Goal: Check status: Check status

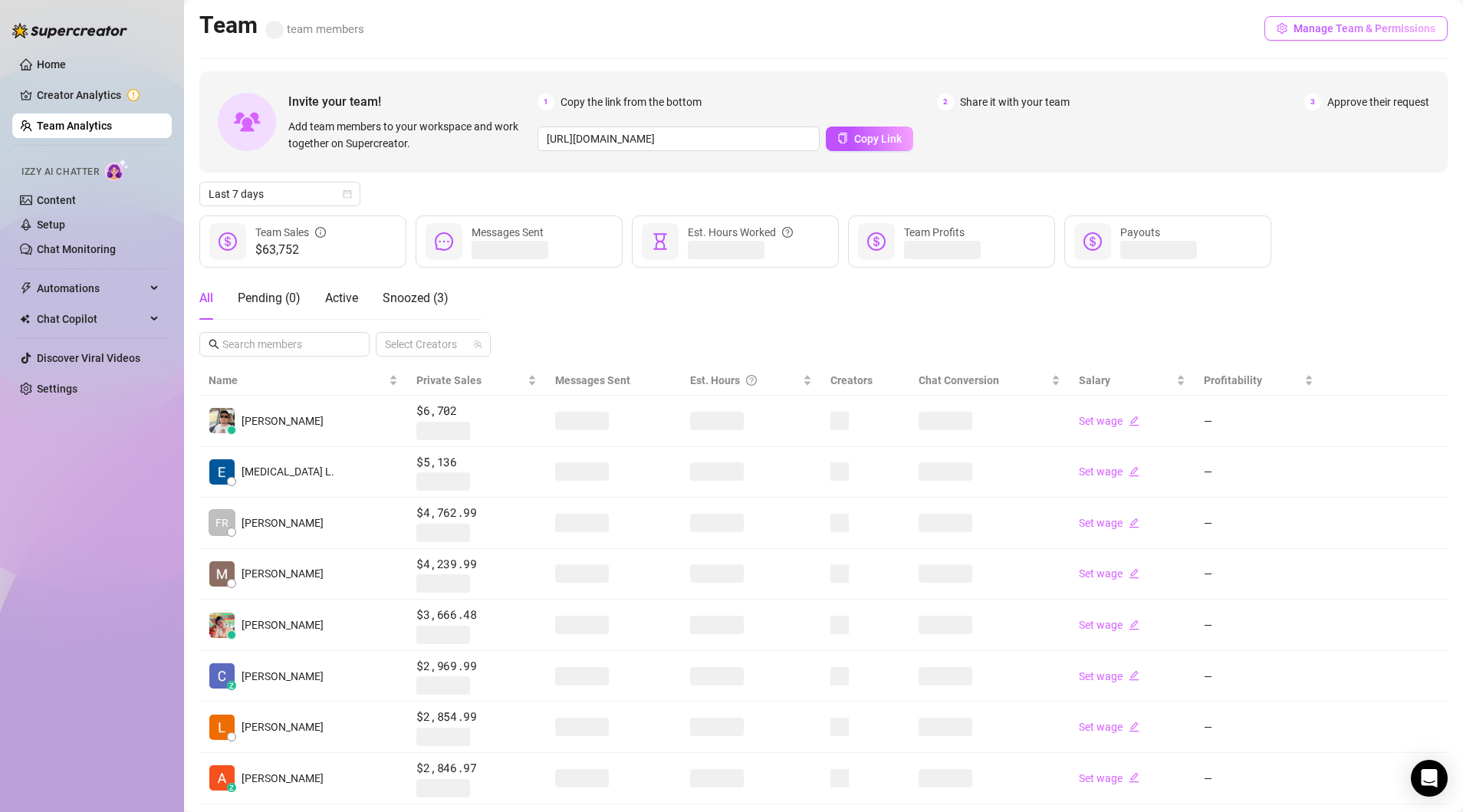
click at [1324, 29] on span "Manage Team & Permissions" at bounding box center [1364, 28] width 141 height 12
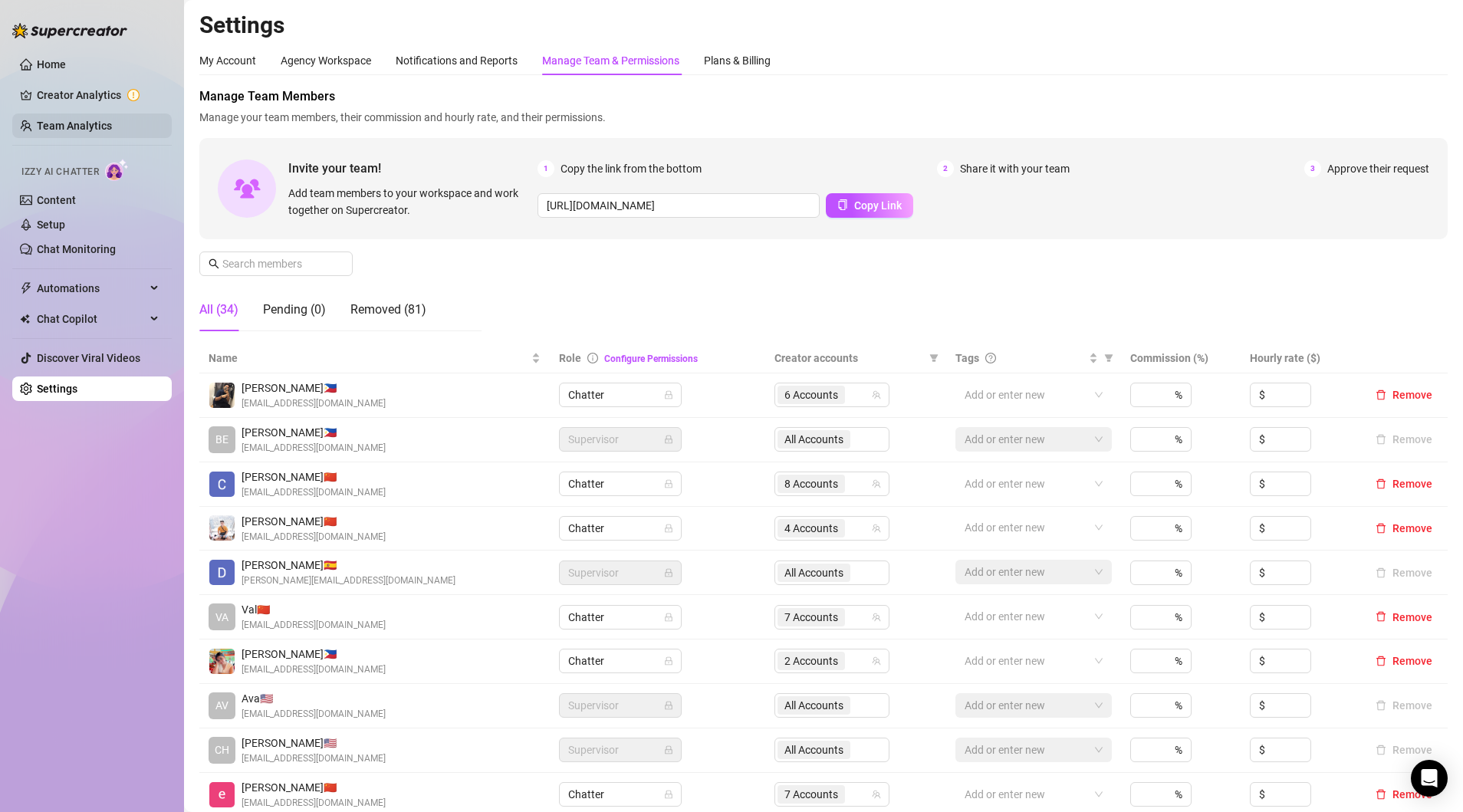
click at [69, 129] on link "Team Analytics" at bounding box center [75, 125] width 75 height 12
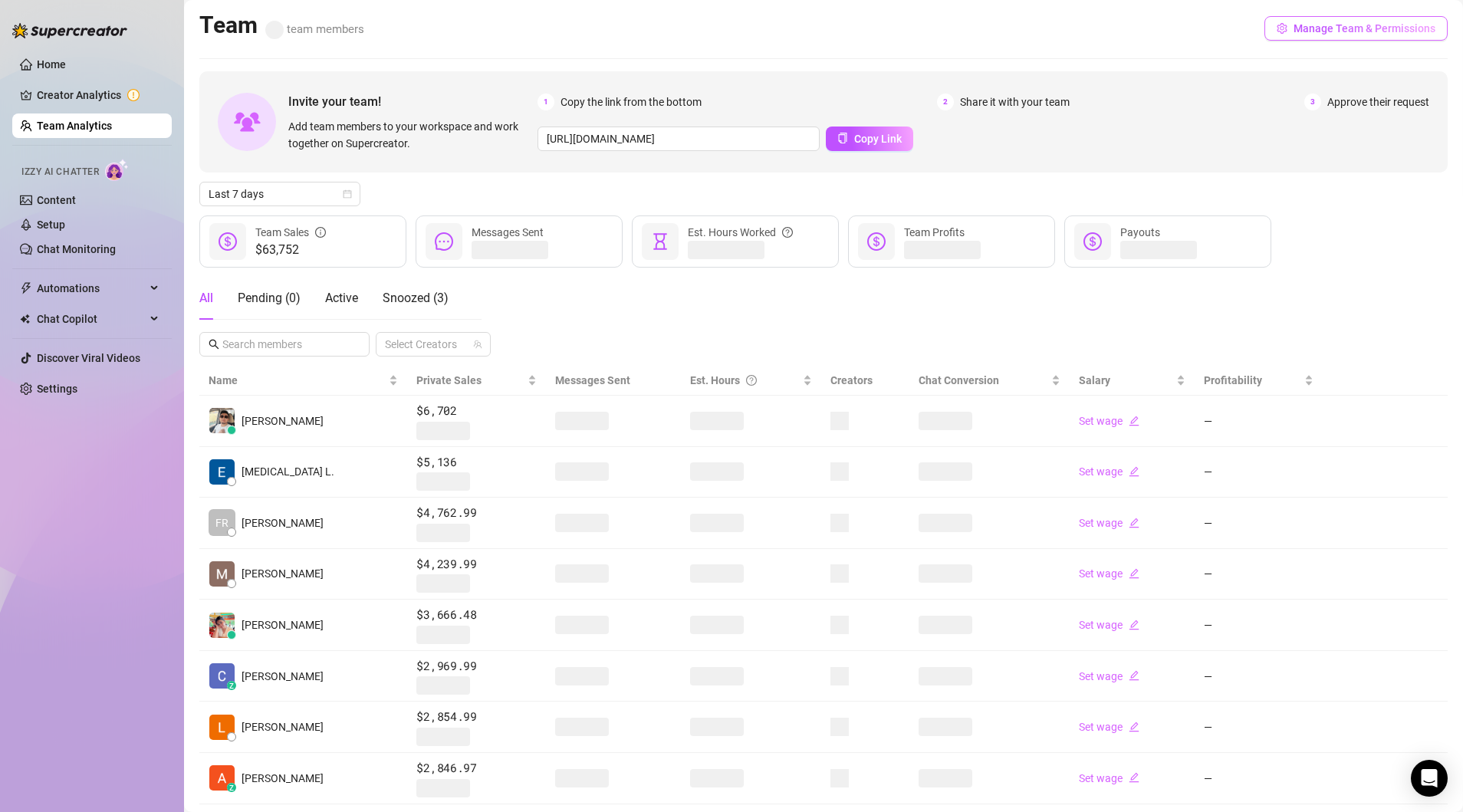
click at [1324, 33] on span "Manage Team & Permissions" at bounding box center [1364, 28] width 141 height 12
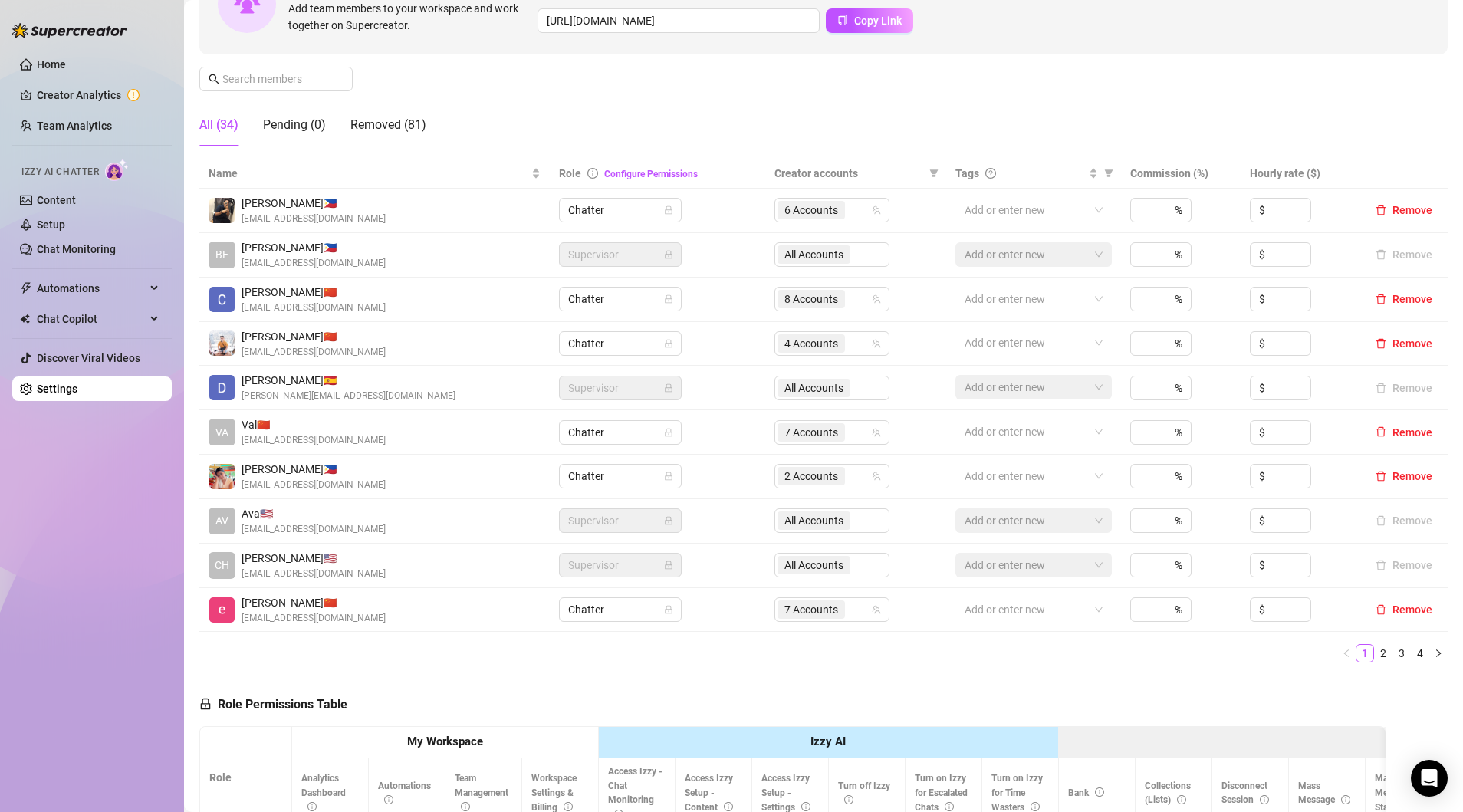
scroll to position [214, 0]
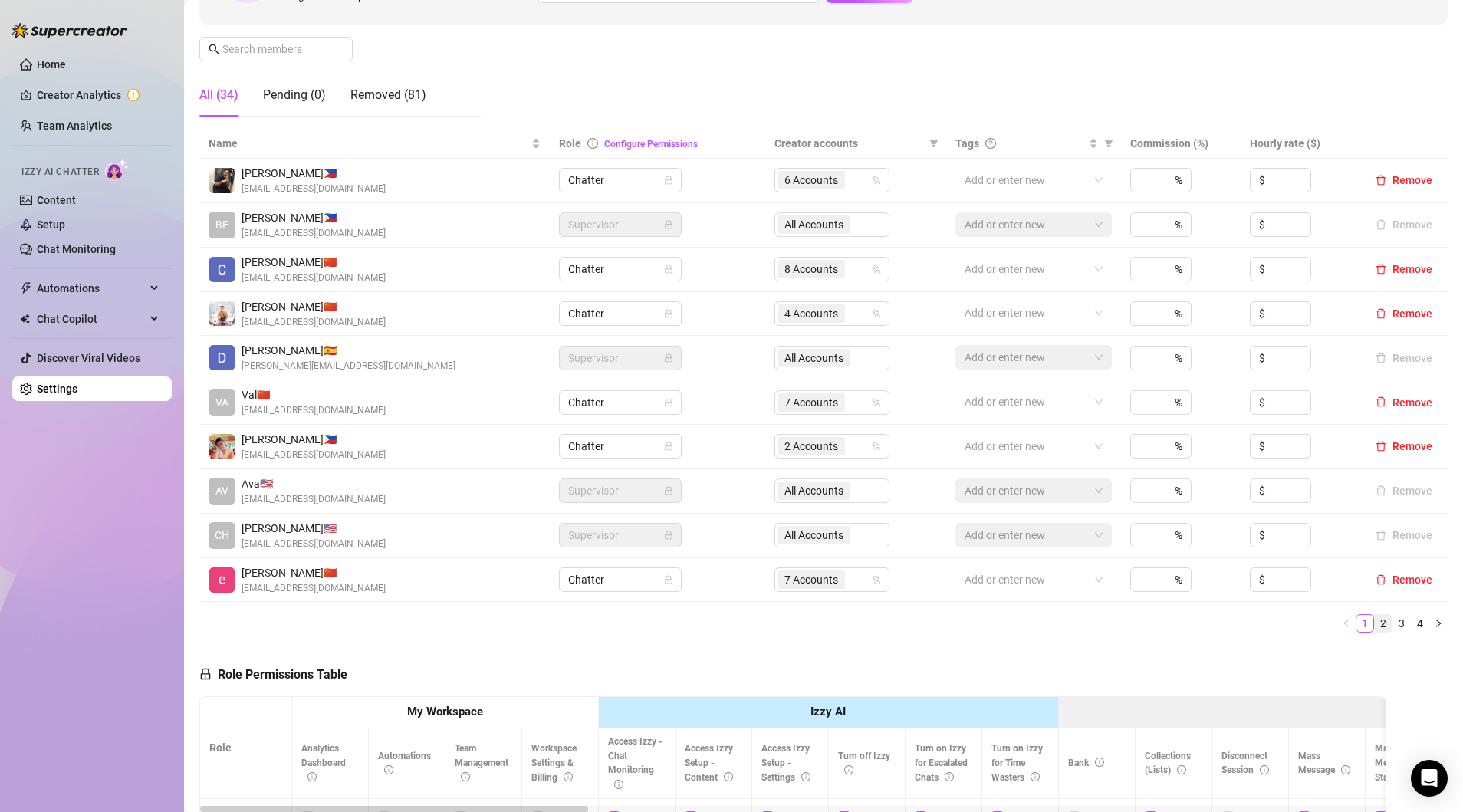
click at [1380, 617] on link "2" at bounding box center [1383, 623] width 17 height 17
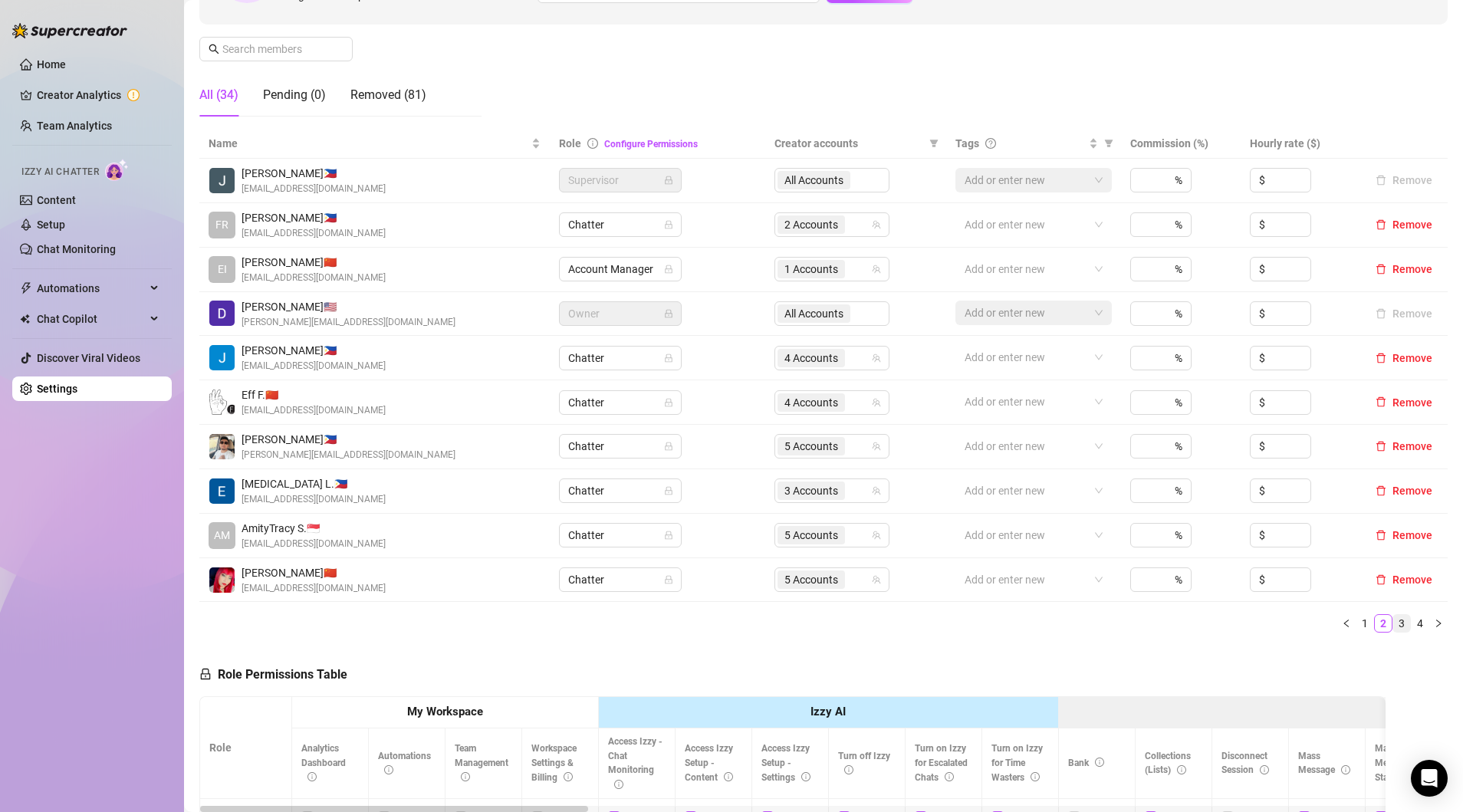
click at [1401, 622] on link "3" at bounding box center [1401, 623] width 17 height 17
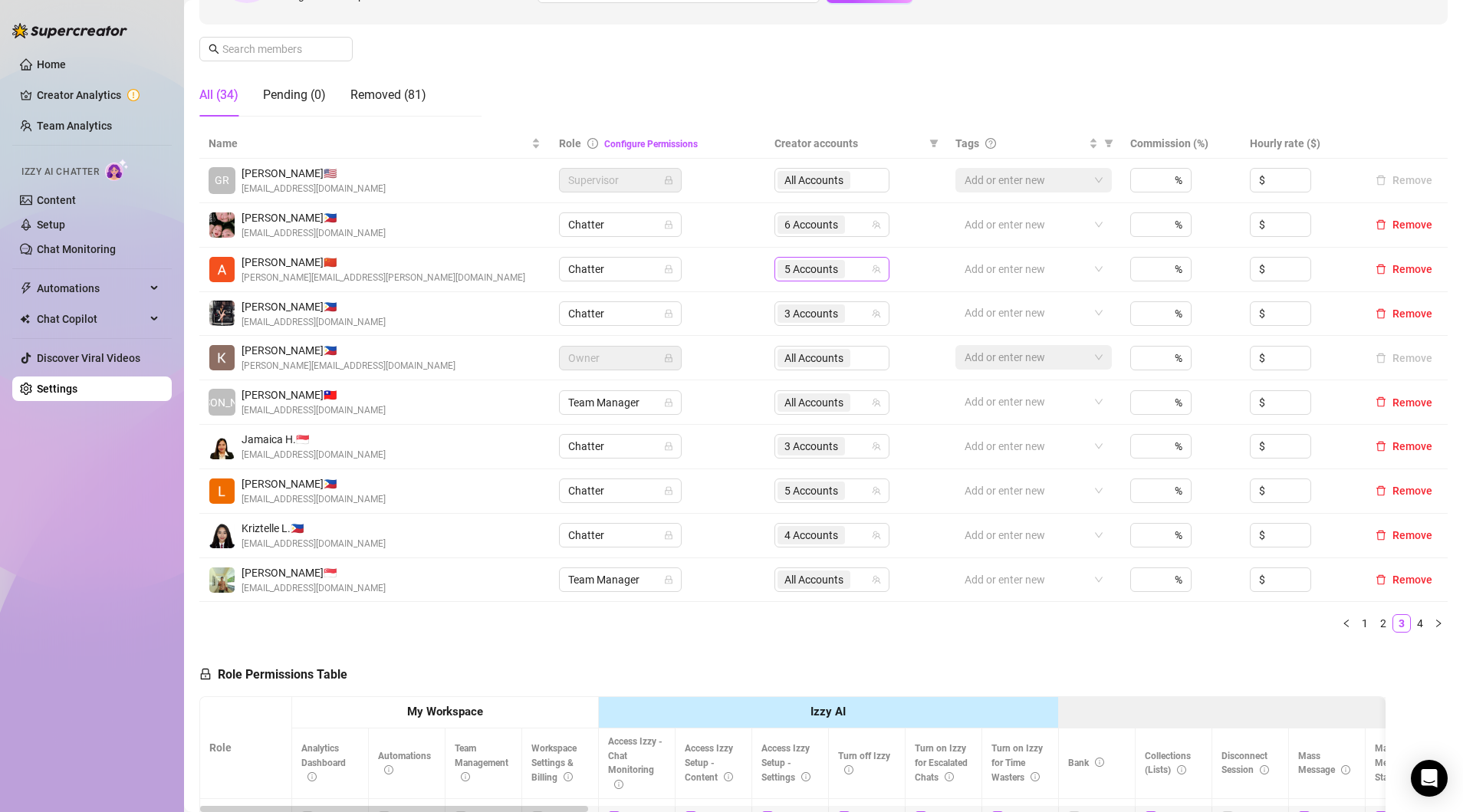
click at [824, 272] on span "5 Accounts" at bounding box center [811, 269] width 54 height 17
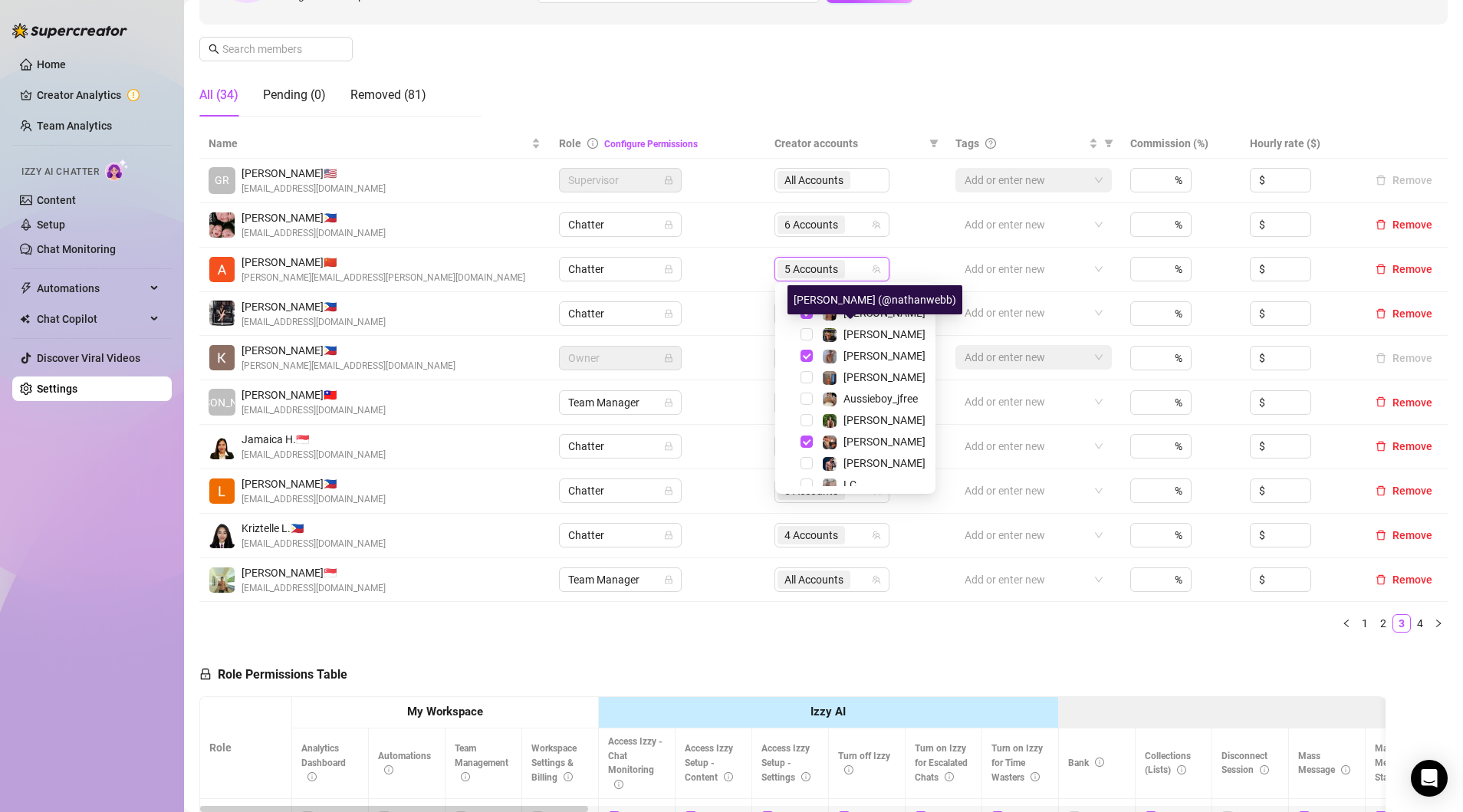
scroll to position [94, 0]
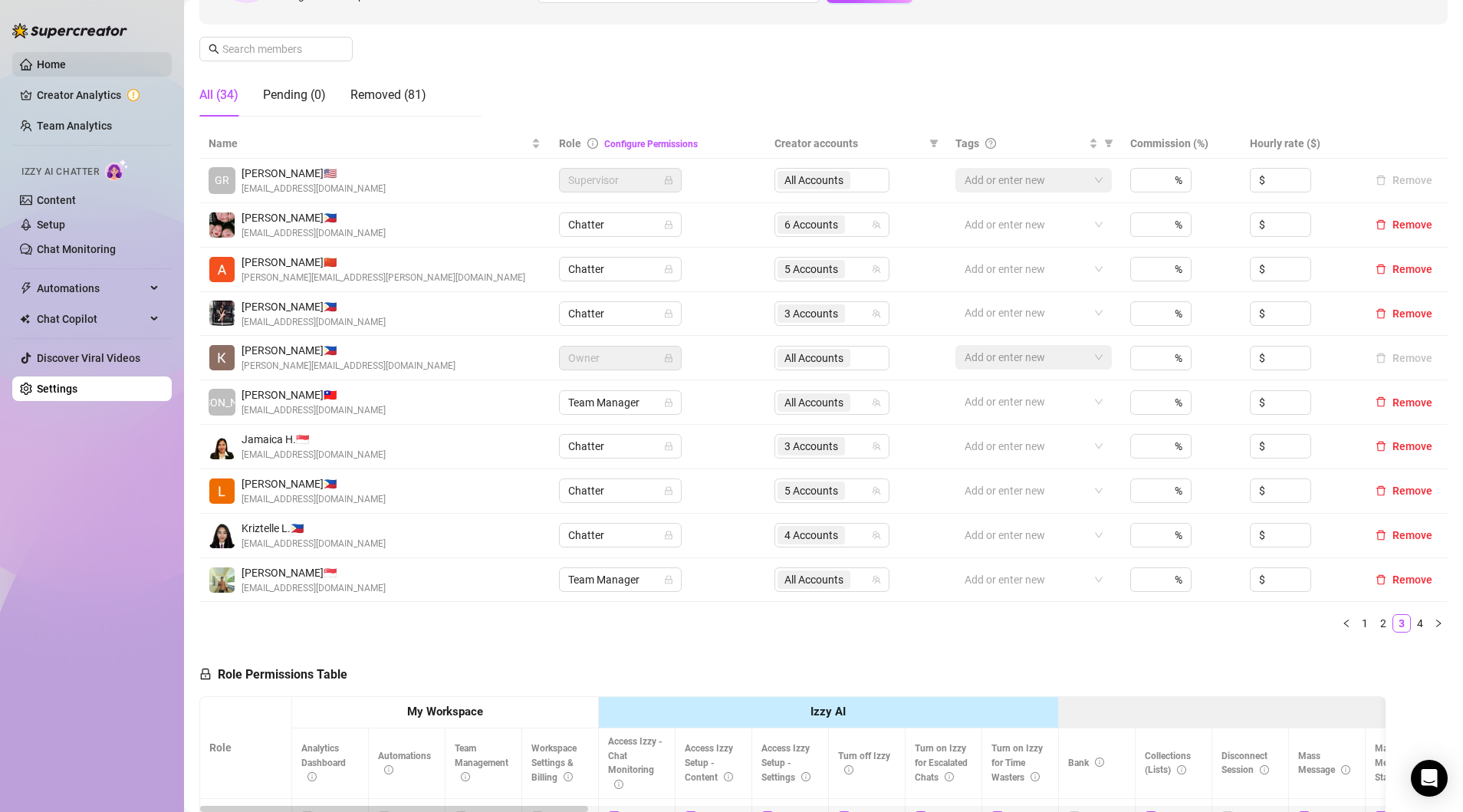
click at [40, 69] on link "Home" at bounding box center [51, 64] width 29 height 12
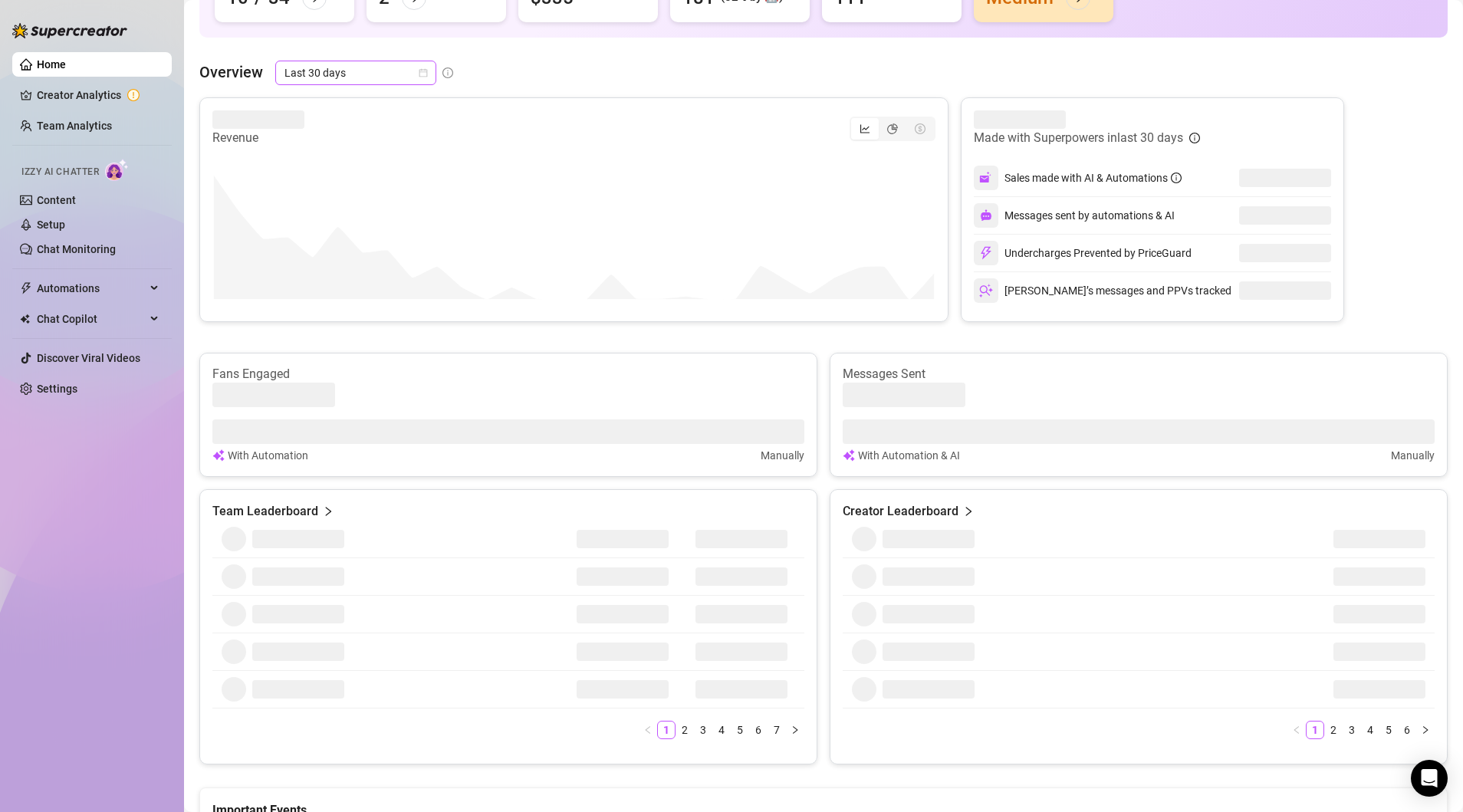
click at [426, 73] on icon "calendar" at bounding box center [423, 73] width 9 height 9
click at [344, 187] on div "Last 90 days" at bounding box center [355, 176] width 155 height 25
click at [409, 81] on span "Last 90 days" at bounding box center [356, 73] width 142 height 23
click at [353, 192] on div "Custom date" at bounding box center [355, 201] width 155 height 25
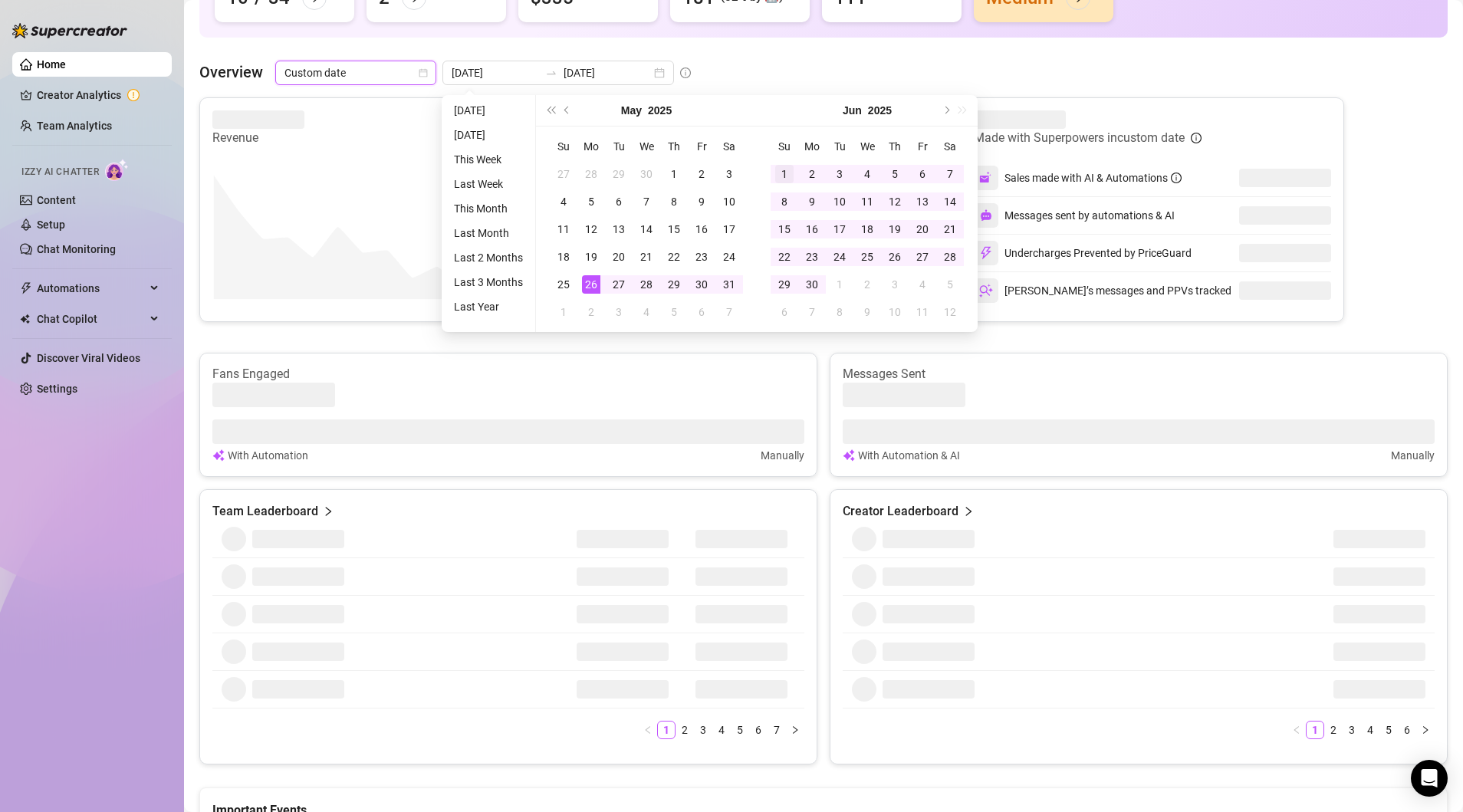
type input "[DATE]"
click at [786, 170] on div "1" at bounding box center [784, 173] width 18 height 18
type input "[DATE]"
click at [947, 111] on span "Next month (PageDown)" at bounding box center [945, 110] width 8 height 8
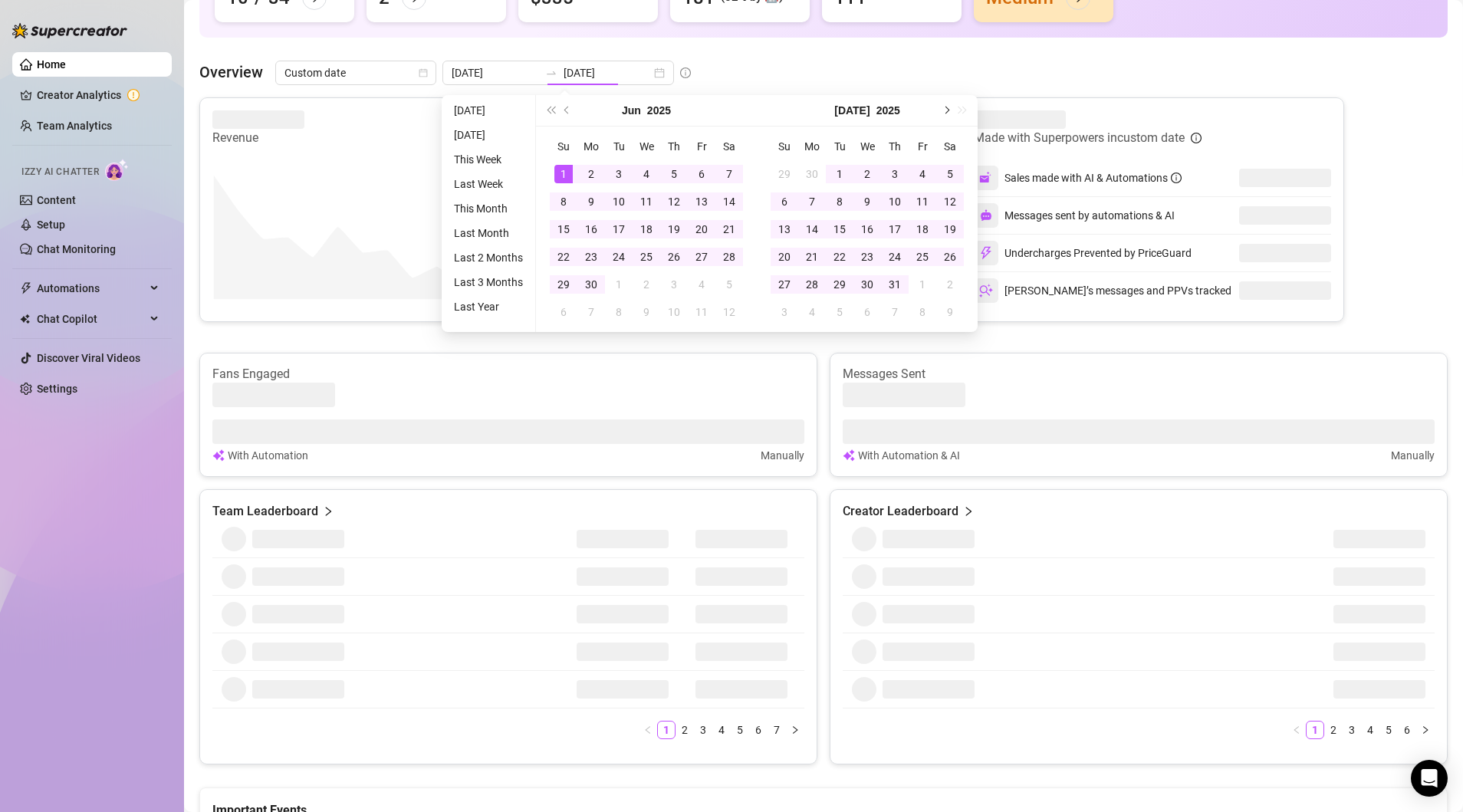
type input "[DATE]"
click at [947, 111] on div "[DATE]" at bounding box center [866, 111] width 220 height 32
type input "[DATE]"
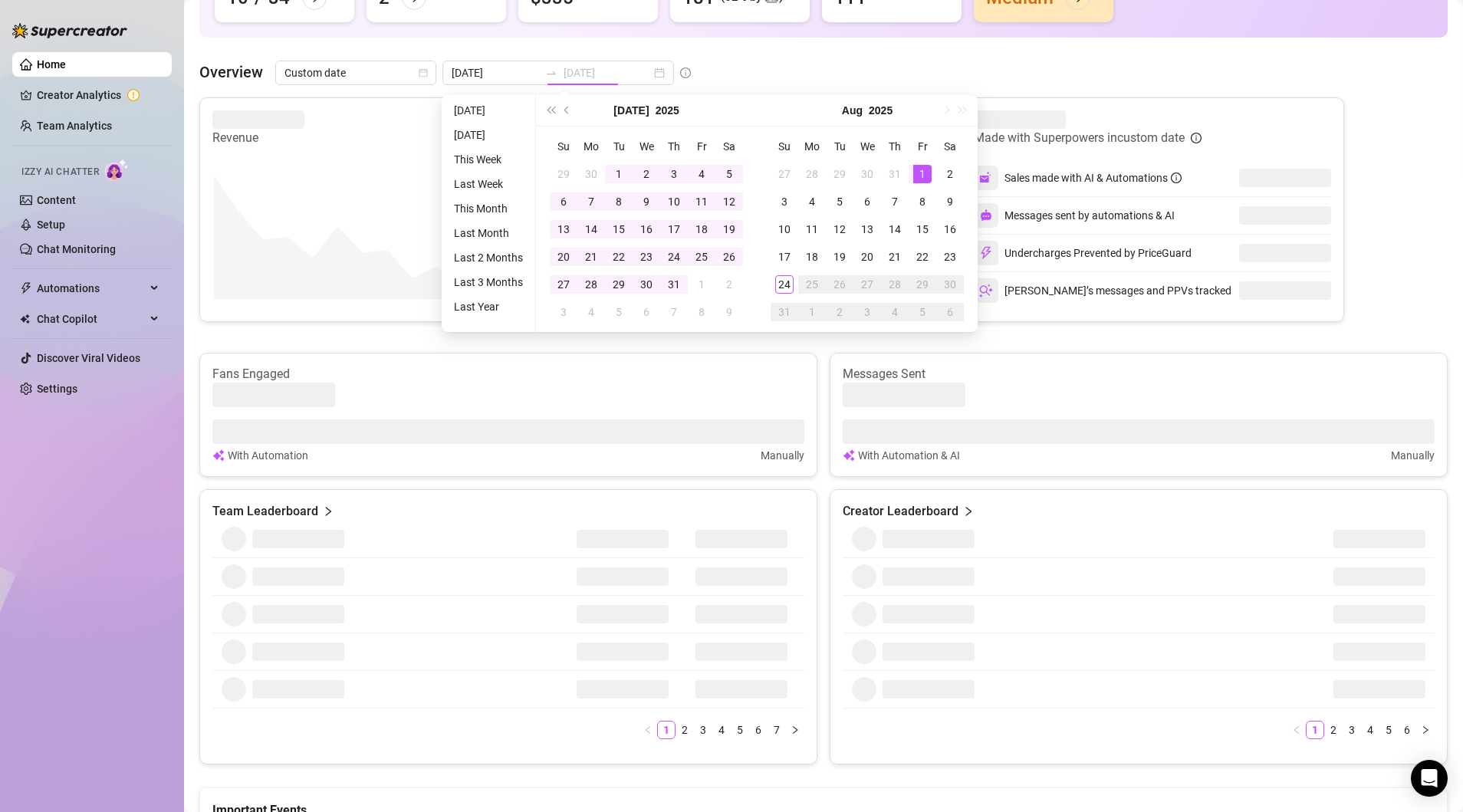
click at [925, 175] on div "1" at bounding box center [922, 173] width 18 height 18
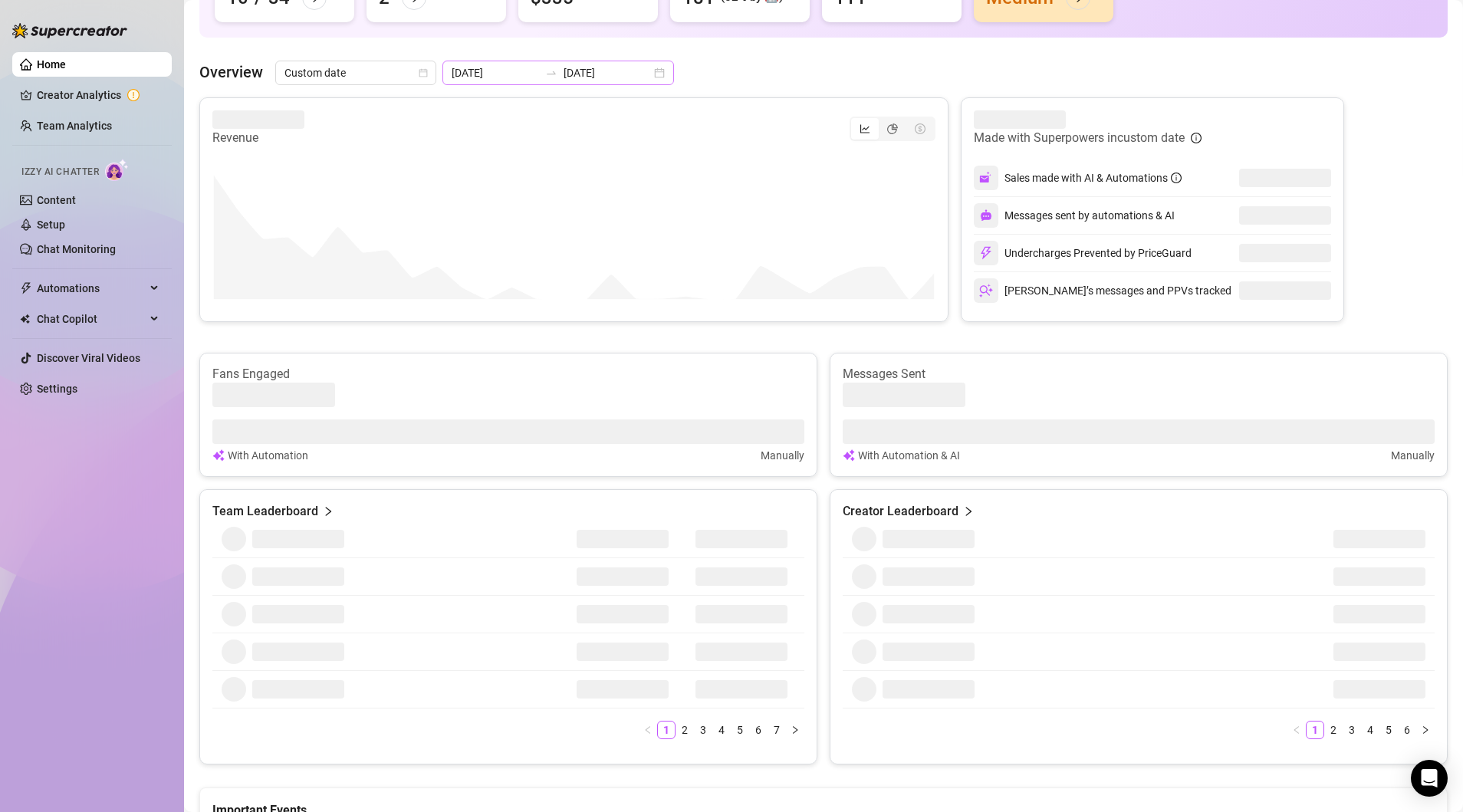
click at [622, 69] on div "[DATE] [DATE]" at bounding box center [558, 73] width 232 height 25
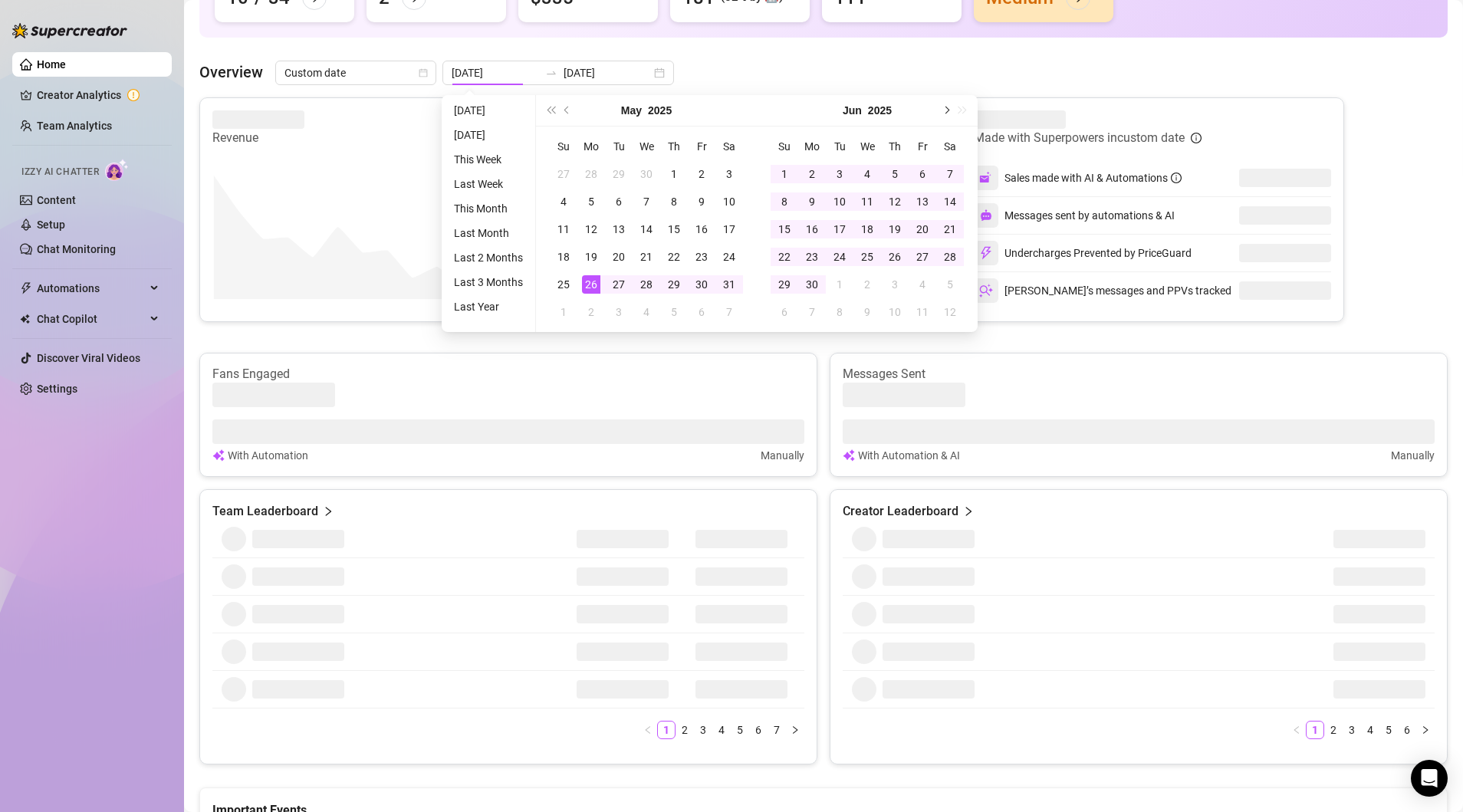
click at [944, 107] on span "Next month (PageDown)" at bounding box center [945, 110] width 8 height 8
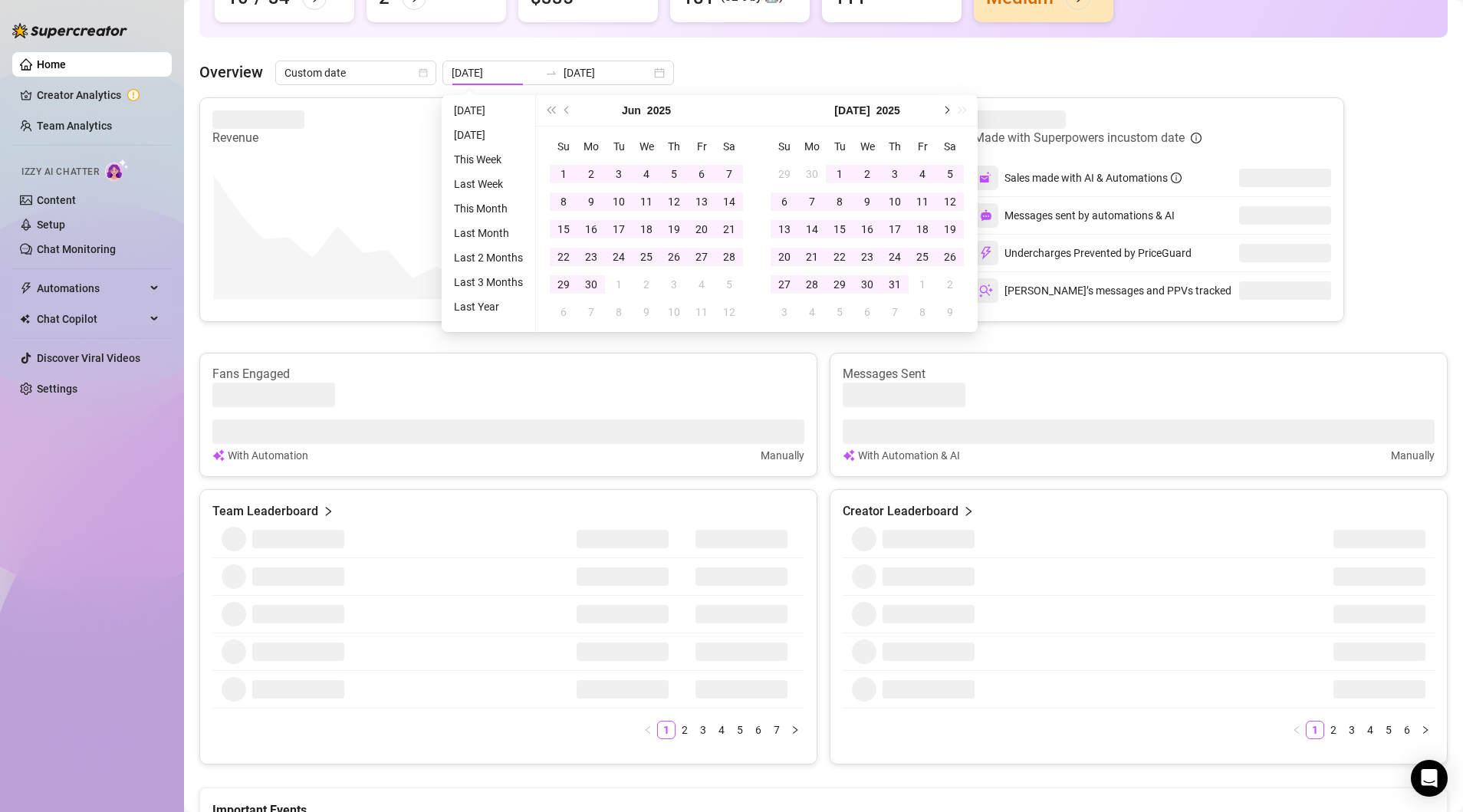
click at [944, 107] on span "Next month (PageDown)" at bounding box center [945, 110] width 8 height 8
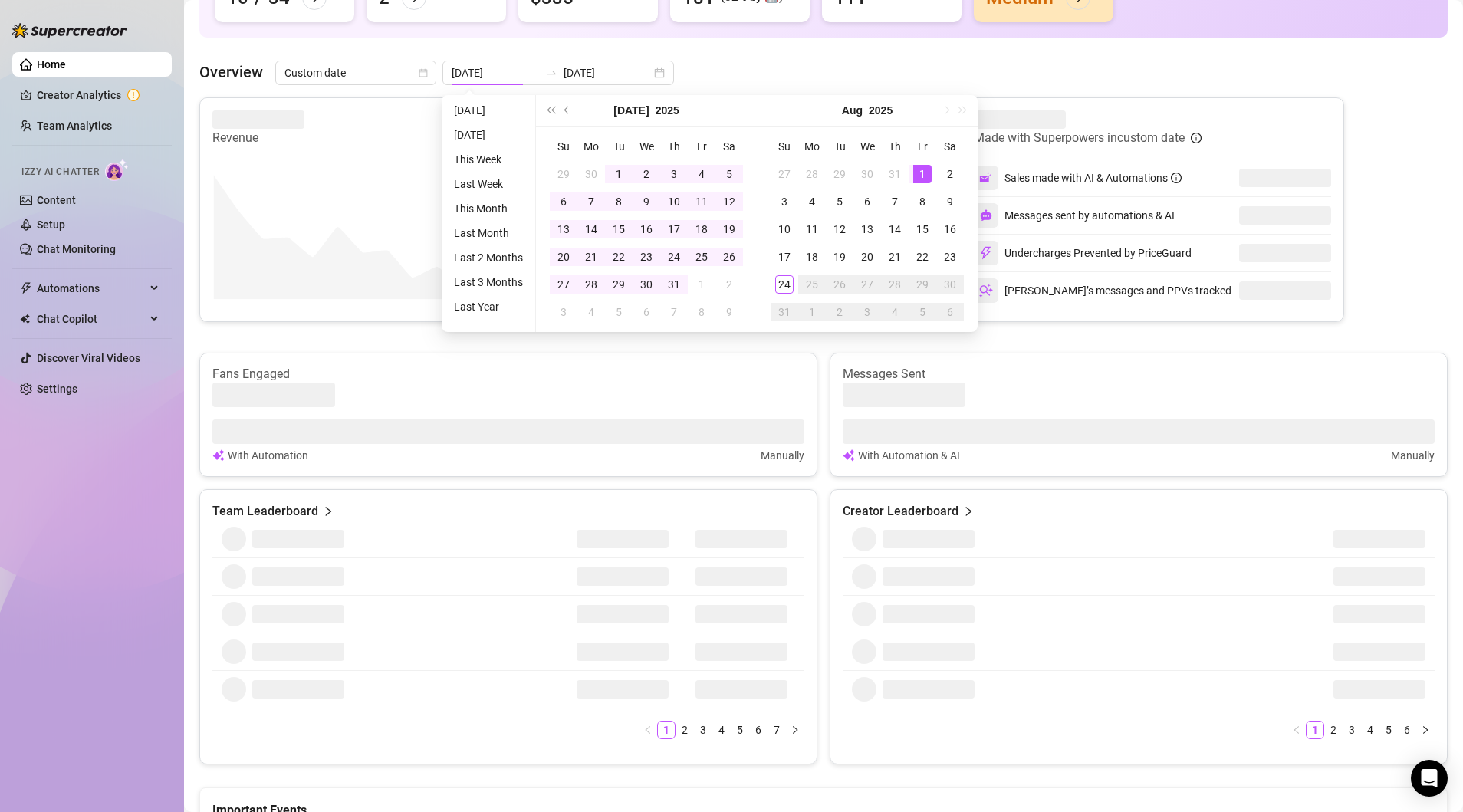
type input "[DATE]"
click at [926, 171] on div "1" at bounding box center [922, 173] width 18 height 18
type input "[DATE]"
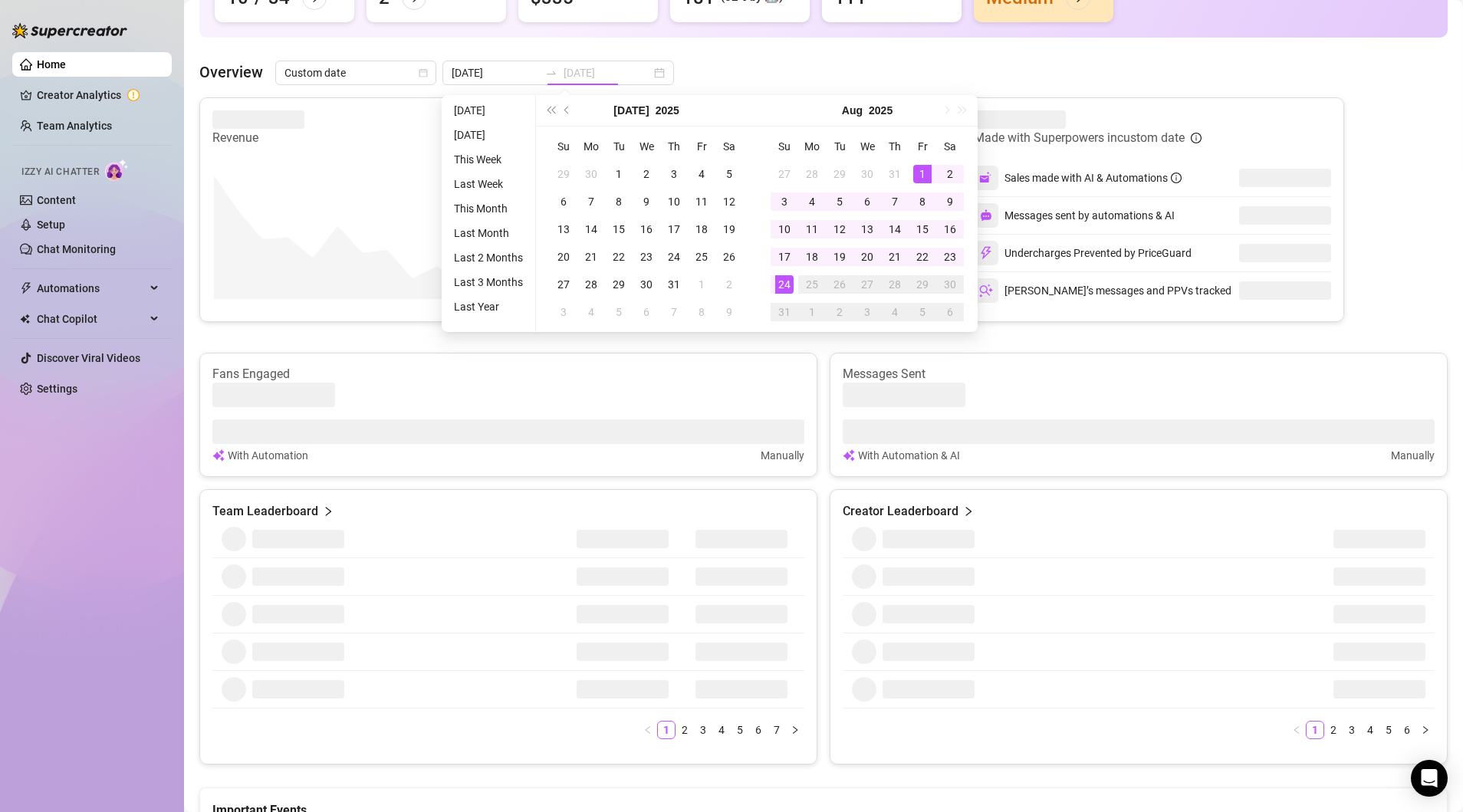
click at [780, 284] on div "24" at bounding box center [784, 284] width 18 height 18
